Goal: Check status

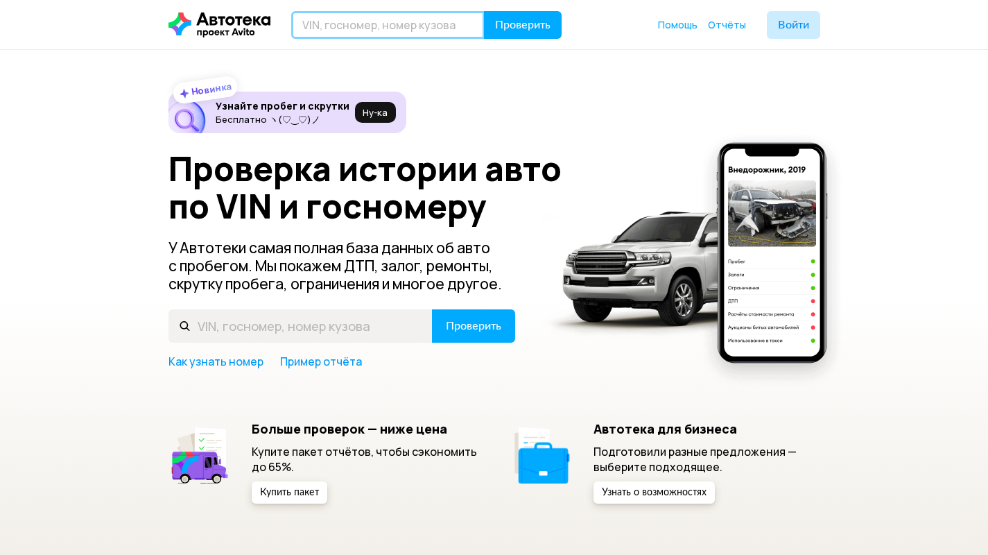
paste input "[US_VEHICLE_IDENTIFICATION_NUMBER]"
type input "[US_VEHICLE_IDENTIFICATION_NUMBER]"
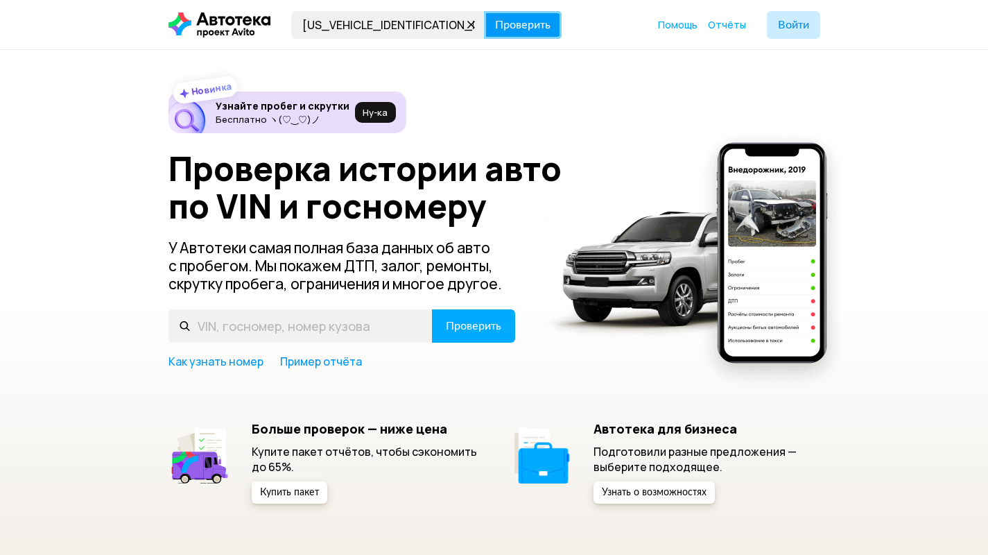
click at [506, 20] on span "Проверить" at bounding box center [522, 24] width 55 height 11
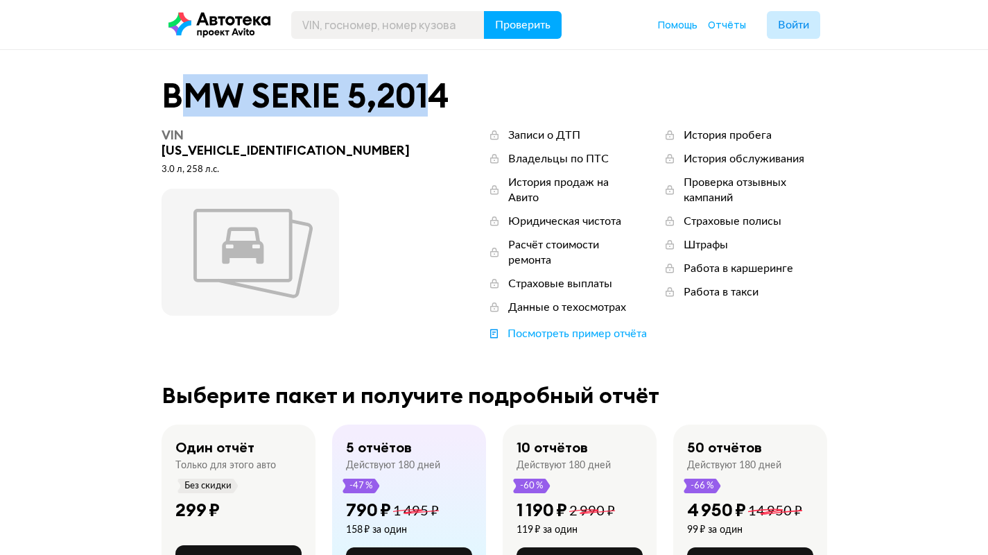
drag, startPoint x: 177, startPoint y: 88, endPoint x: 436, endPoint y: 104, distance: 259.8
click at [436, 104] on div "BMW SERIE 5 , 2014" at bounding box center [495, 96] width 666 height 36
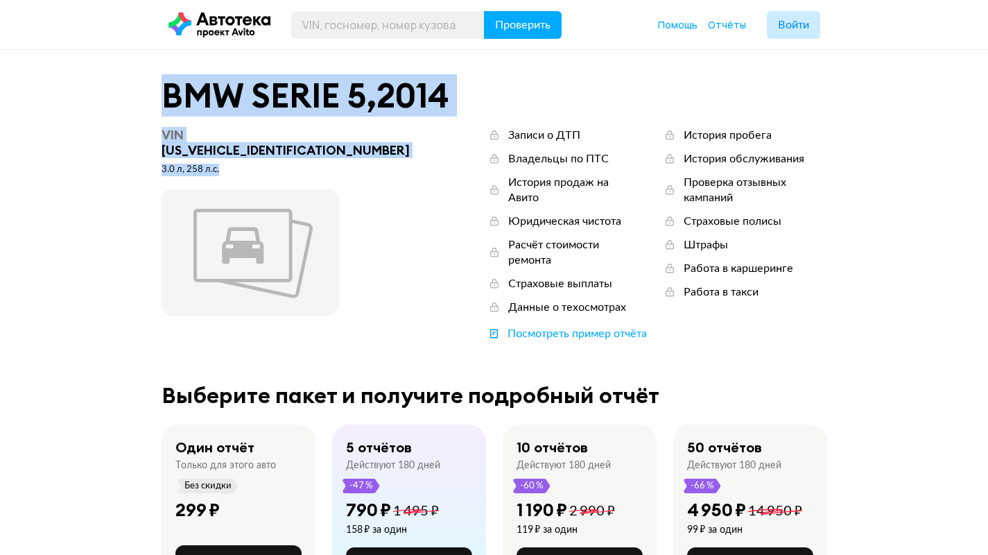
drag, startPoint x: 155, startPoint y: 89, endPoint x: 299, endPoint y: 174, distance: 167.5
copy div "BMW SERIE 5 , 2014 VIN [US_VEHICLE_IDENTIFICATION_NUMBER] 3.0 л, 258 л.c."
